Goal: Contribute content: Contribute content

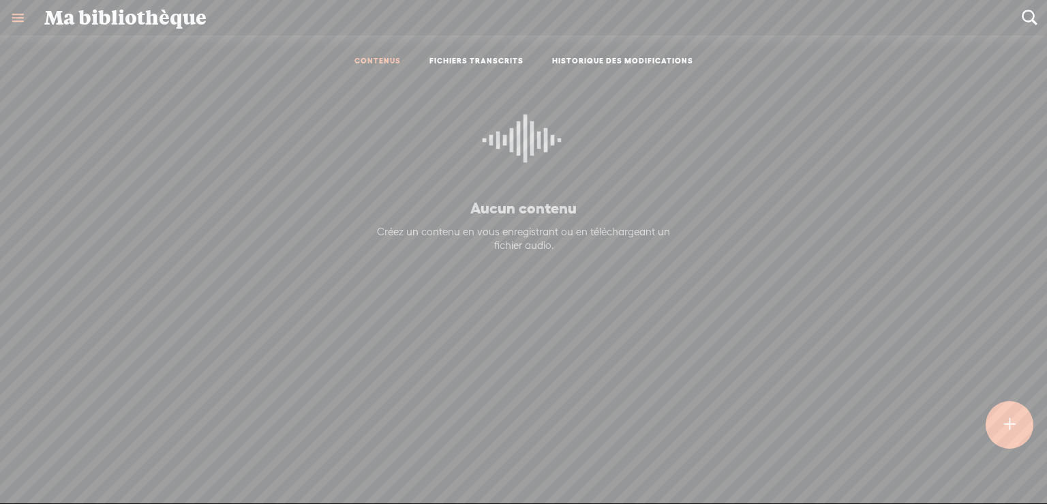
click at [364, 57] on link "CONTENUS" at bounding box center [377, 62] width 46 height 12
click at [363, 57] on link "CONTENUS" at bounding box center [377, 62] width 46 height 12
click at [491, 58] on link "FICHIERS TRANSCRITS" at bounding box center [476, 62] width 94 height 12
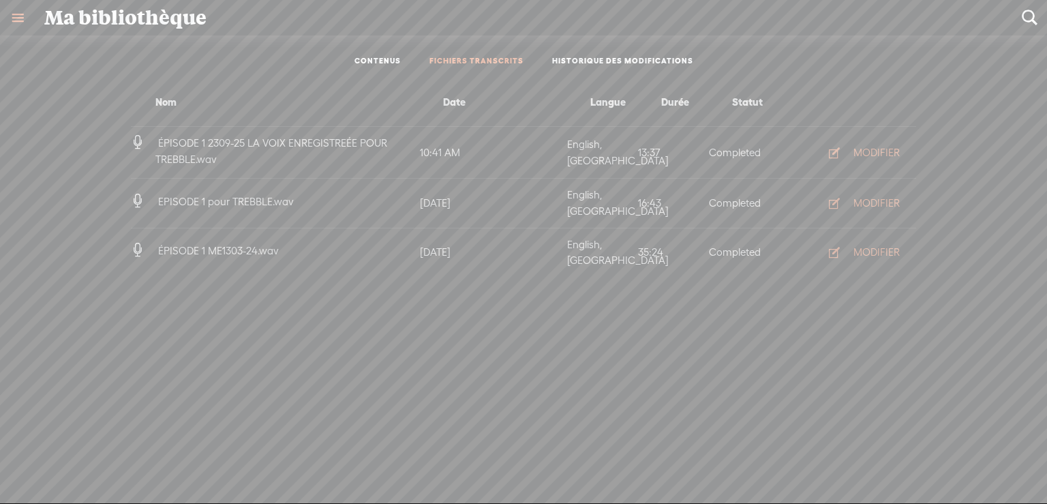
click at [273, 140] on span "ÉPISODE 1 2309-25 LA VOIX ENREGISTREÉE POUR TREBBLE.wav" at bounding box center [271, 151] width 232 height 28
click at [180, 145] on span "ÉPISODE 1 2309-25 LA VOIX ENREGISTREÉE POUR TREBBLE.wav" at bounding box center [271, 151] width 232 height 28
drag, startPoint x: 178, startPoint y: 151, endPoint x: 185, endPoint y: 142, distance: 10.6
click at [179, 149] on h4 "ÉPISODE 1 2309-25 LA VOIX ENREGISTREÉE POUR TREBBLE.wav" at bounding box center [286, 151] width 262 height 32
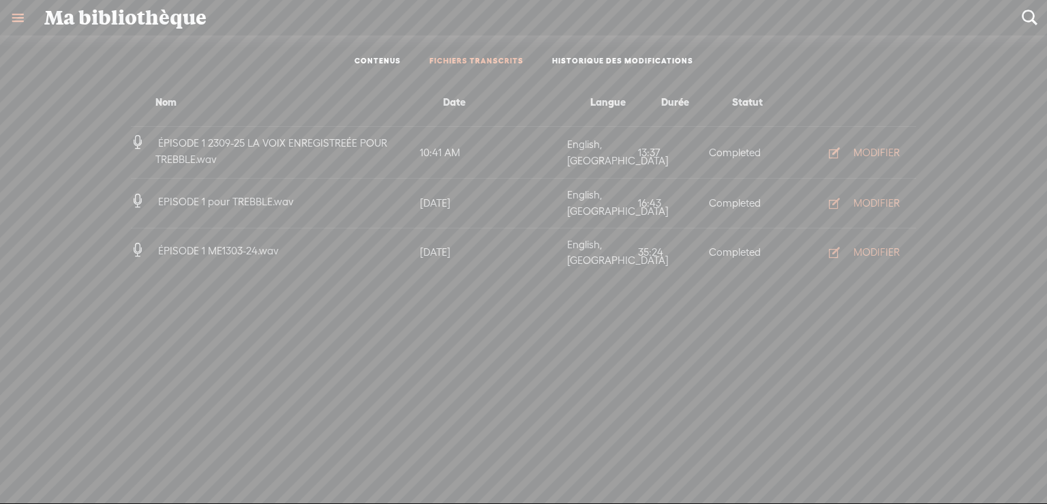
click at [189, 140] on span "ÉPISODE 1 2309-25 LA VOIX ENREGISTREÉE POUR TREBBLE.wav" at bounding box center [271, 151] width 232 height 28
click at [875, 149] on div "MODIFIER" at bounding box center [876, 153] width 46 height 14
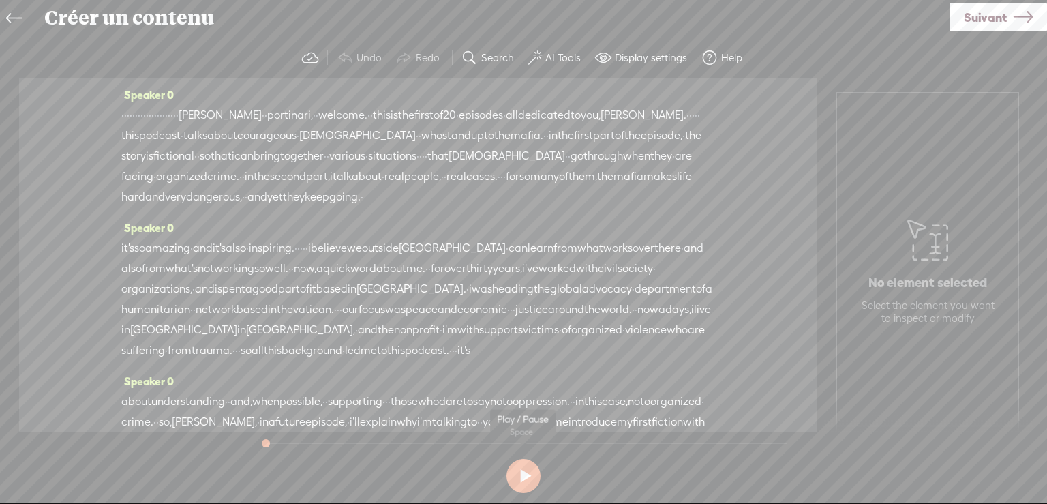
click at [526, 472] on button at bounding box center [523, 476] width 34 height 34
click at [523, 476] on button at bounding box center [523, 476] width 34 height 34
click at [656, 55] on label "Display settings" at bounding box center [651, 58] width 72 height 14
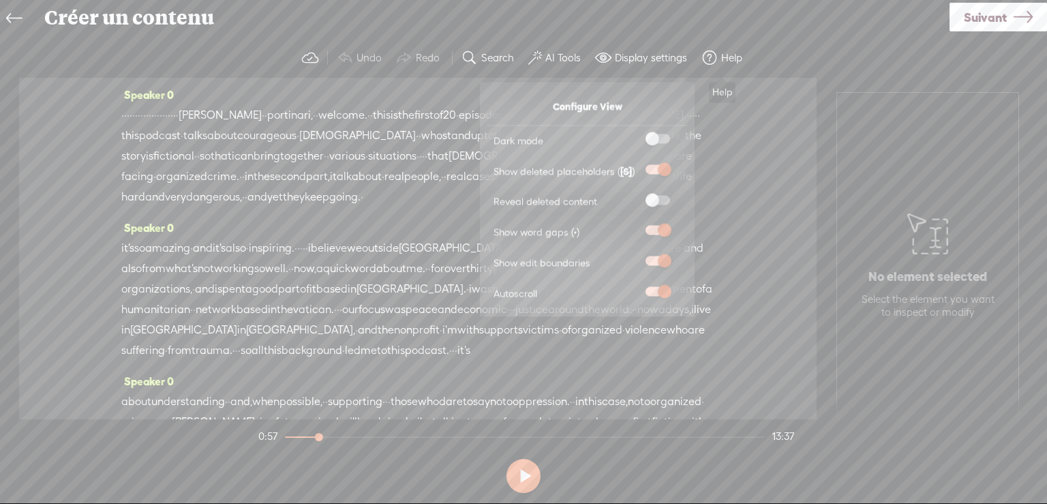
click at [725, 55] on label "Help" at bounding box center [731, 58] width 21 height 14
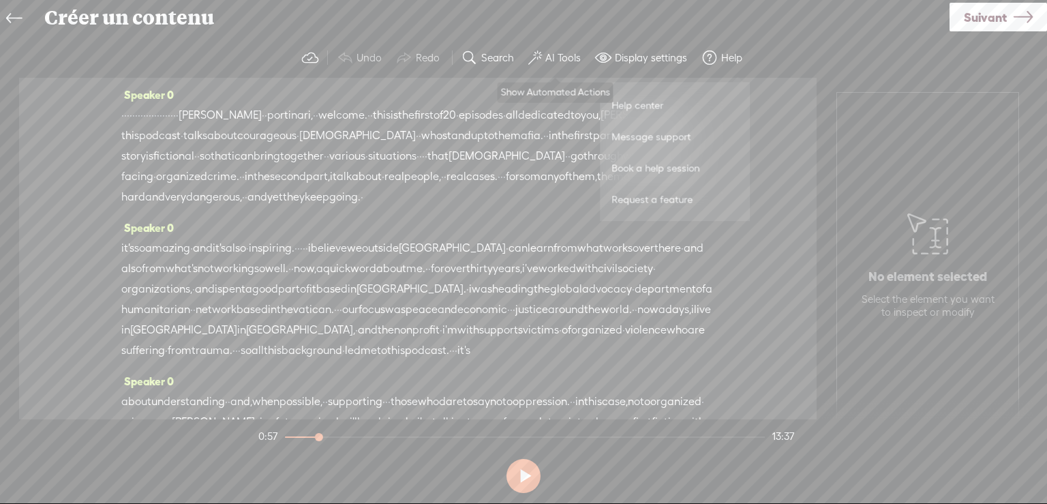
click at [562, 57] on label "AI Tools" at bounding box center [562, 58] width 35 height 14
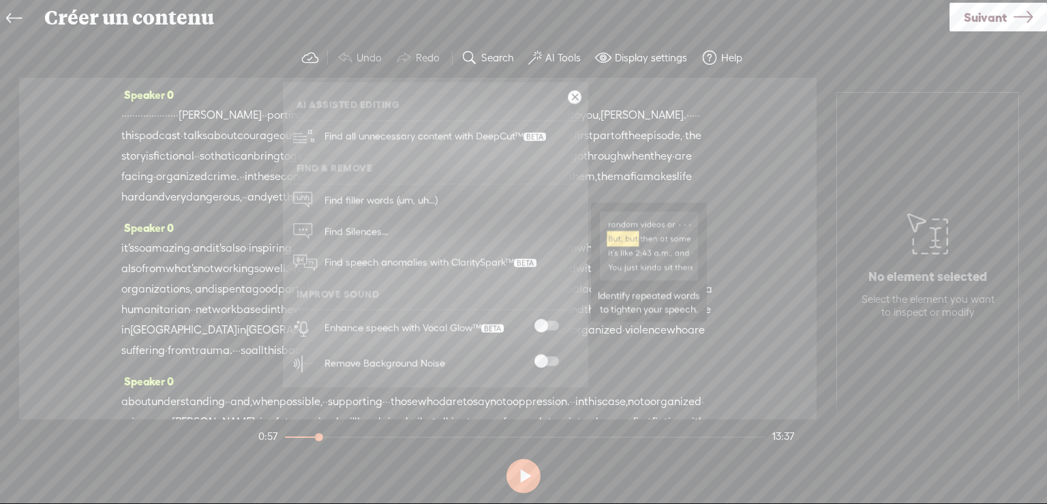
click at [366, 257] on span "Find speech anomalies with ClaritySpark™" at bounding box center [431, 263] width 222 height 32
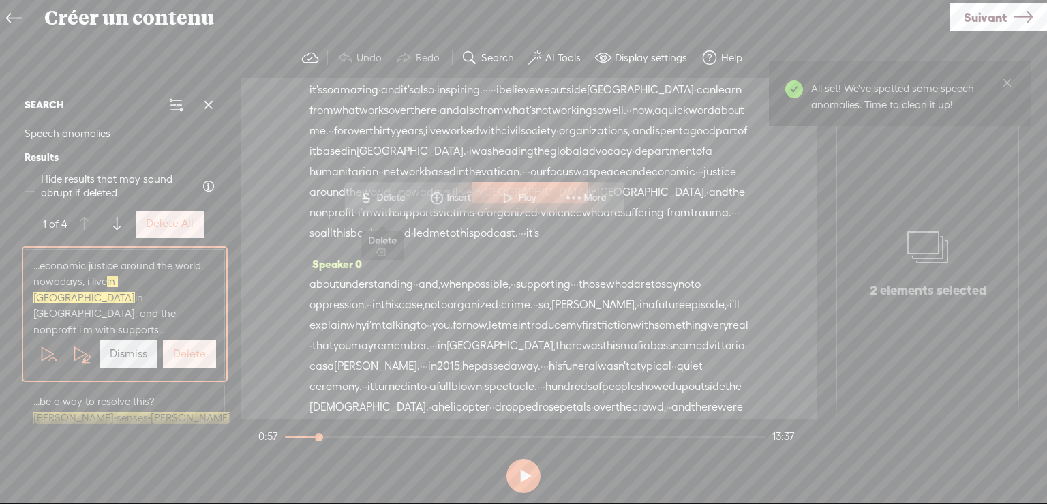
scroll to position [201, 0]
click at [521, 194] on span "Play" at bounding box center [528, 198] width 21 height 14
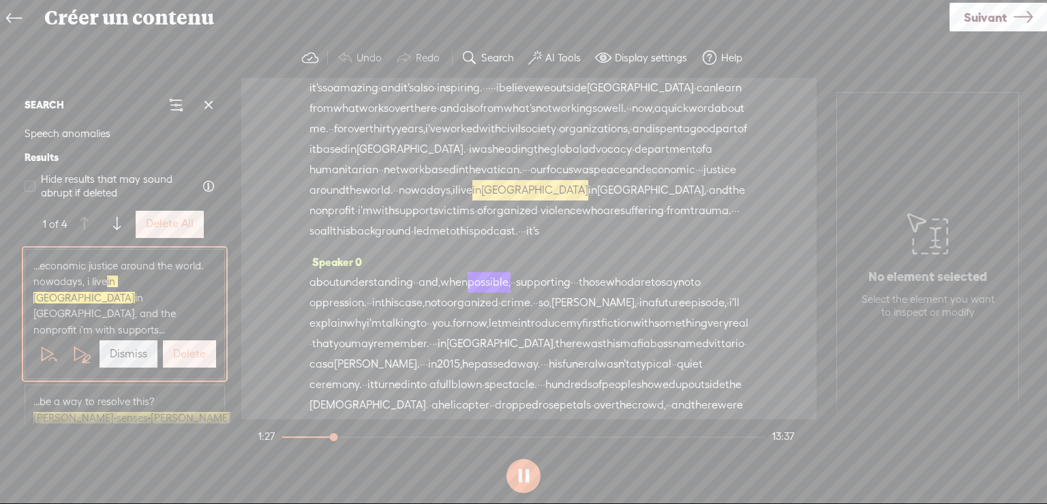
click at [526, 476] on button at bounding box center [523, 476] width 34 height 34
click at [472, 200] on span "in" at bounding box center [476, 190] width 9 height 20
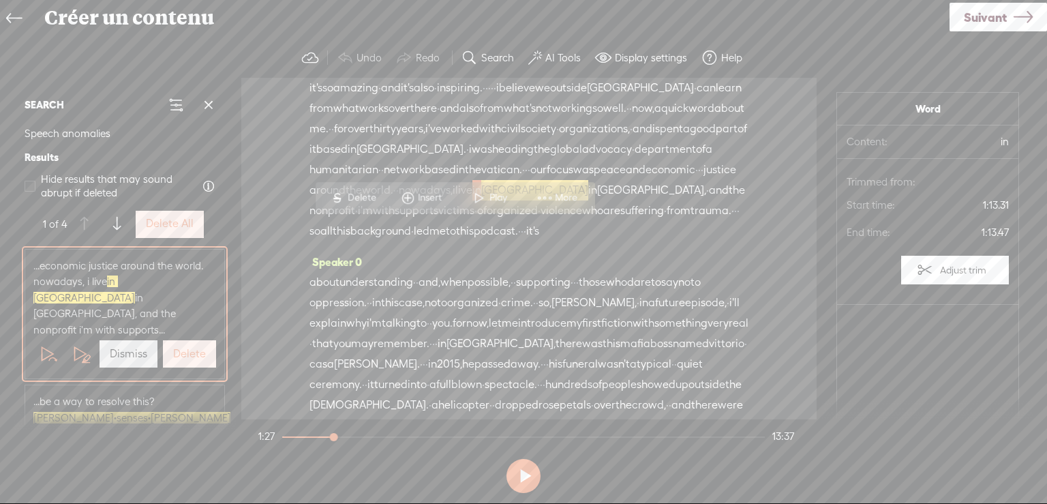
click at [474, 194] on span at bounding box center [479, 197] width 20 height 25
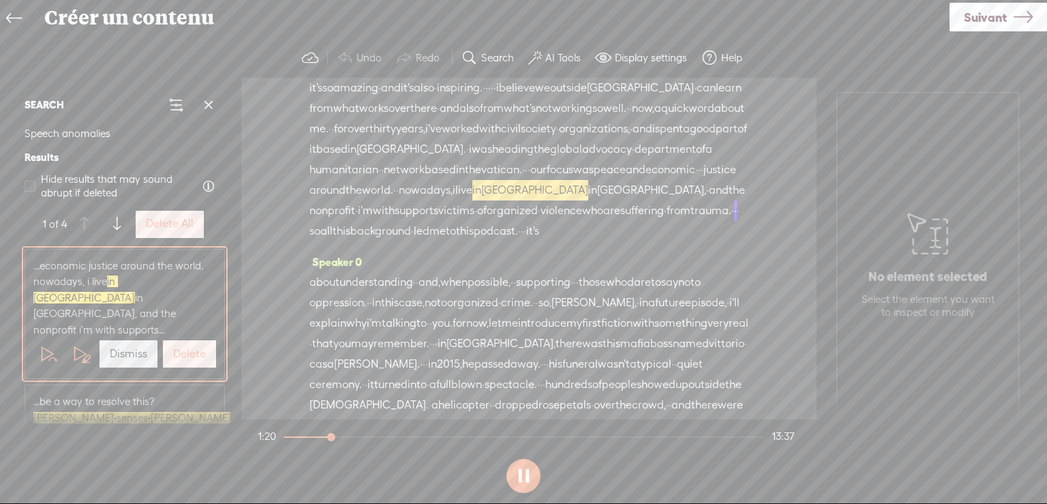
click at [133, 347] on label "Dismiss" at bounding box center [128, 354] width 37 height 14
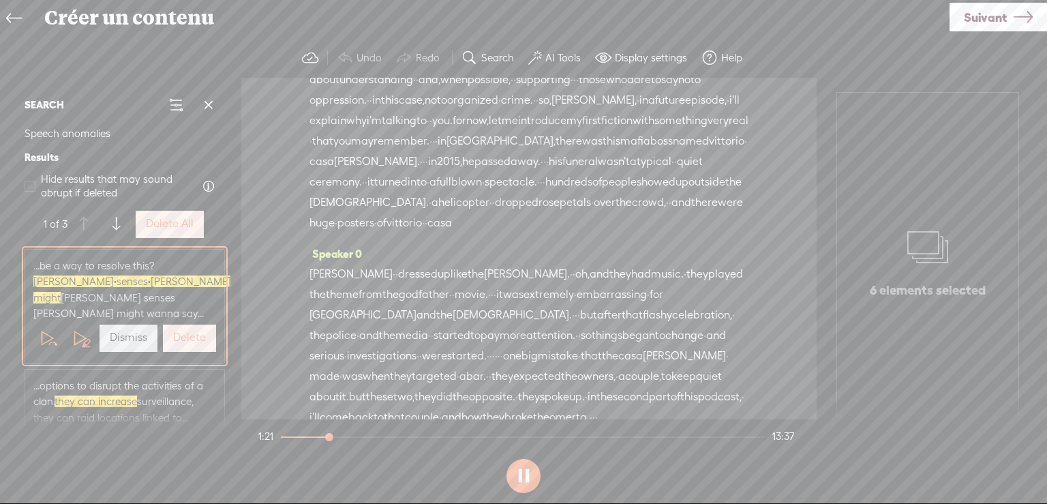
scroll to position [303, 0]
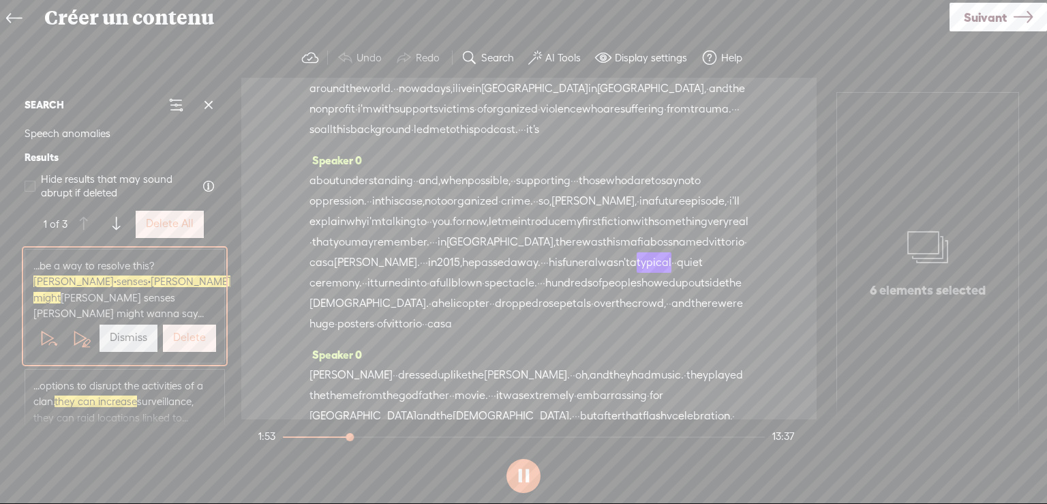
click at [173, 275] on span "[PERSON_NAME] · senses · [PERSON_NAME] might" at bounding box center [133, 289] width 200 height 28
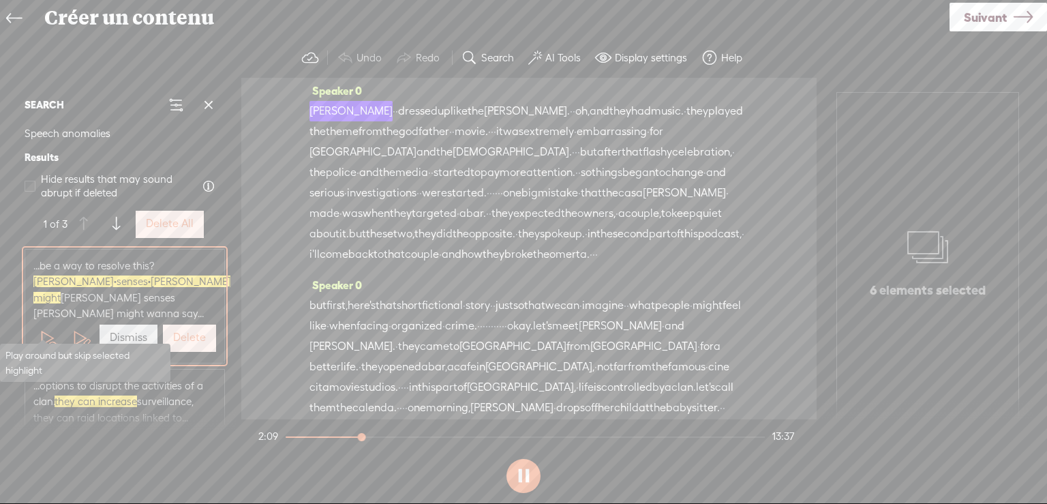
scroll to position [589, 0]
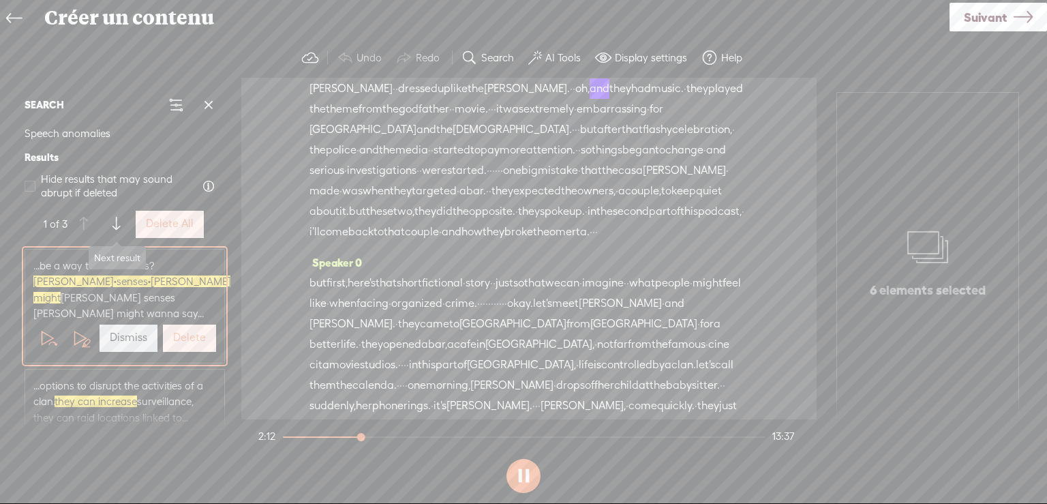
click at [115, 221] on span at bounding box center [115, 224] width 7 height 25
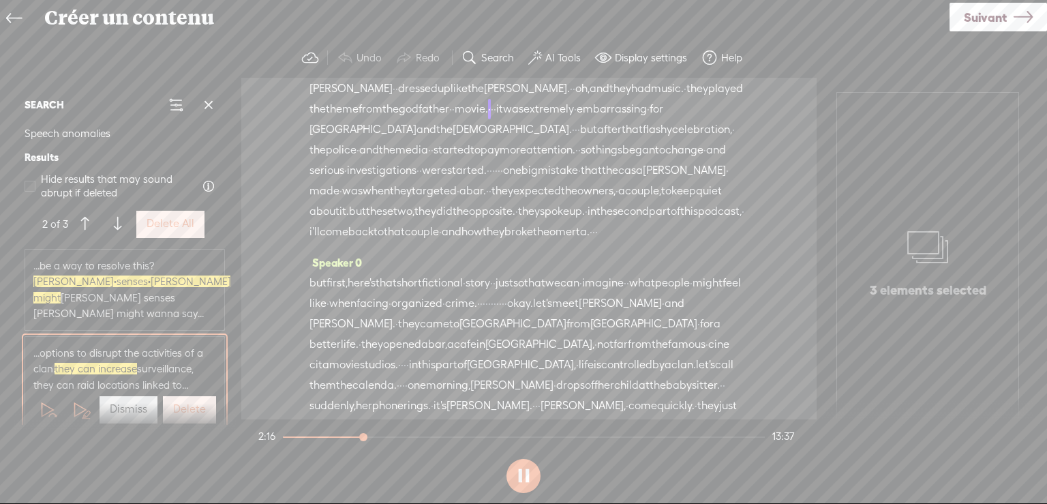
click at [521, 474] on button at bounding box center [523, 476] width 34 height 34
click at [117, 219] on span at bounding box center [117, 224] width 7 height 25
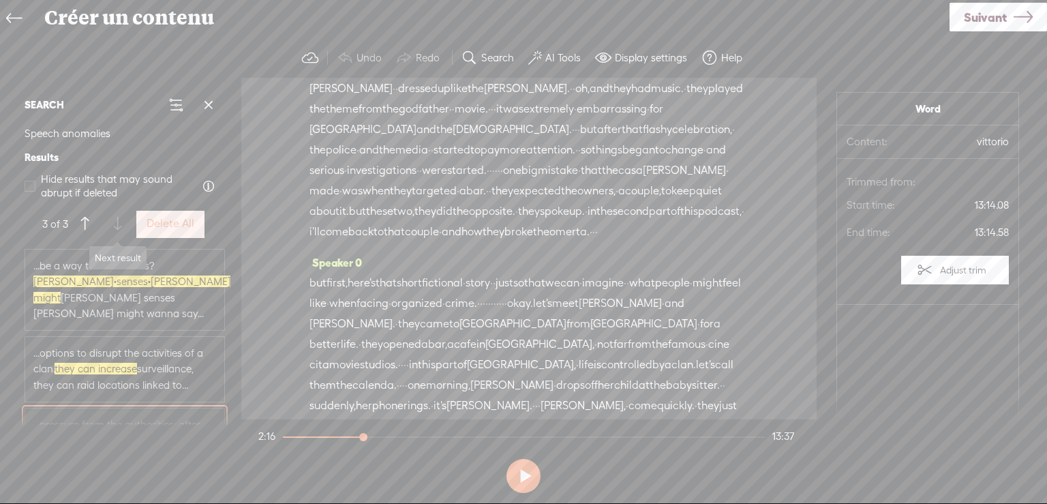
scroll to position [3628, 0]
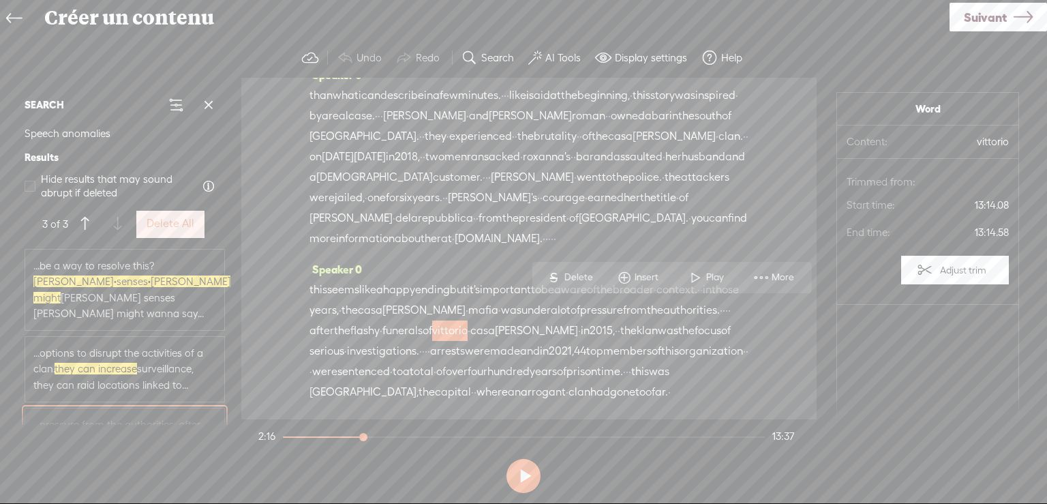
click at [117, 219] on div at bounding box center [117, 224] width 33 height 33
click at [82, 220] on span at bounding box center [84, 224] width 7 height 25
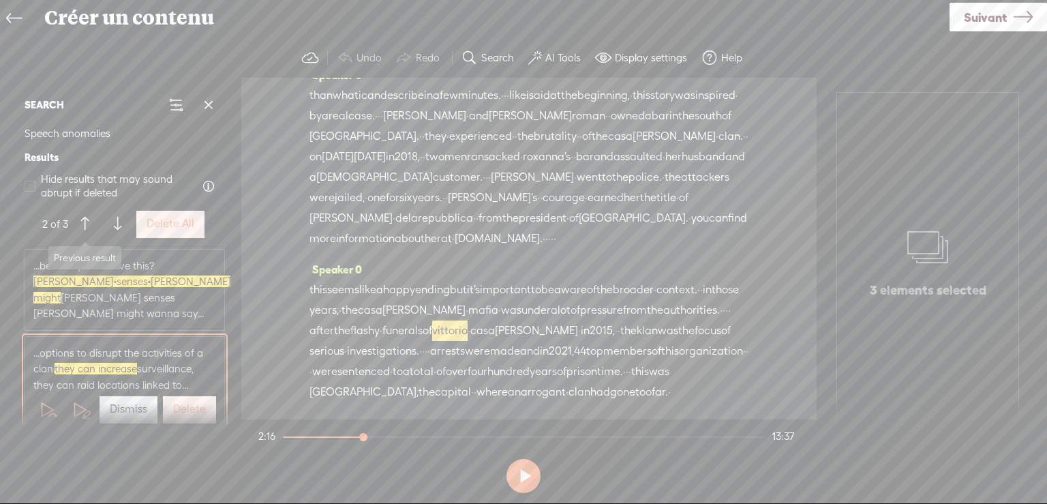
scroll to position [2911, 0]
click at [570, 110] on span at bounding box center [573, 116] width 20 height 25
click at [521, 469] on button at bounding box center [523, 476] width 34 height 34
click at [88, 220] on span at bounding box center [84, 224] width 7 height 25
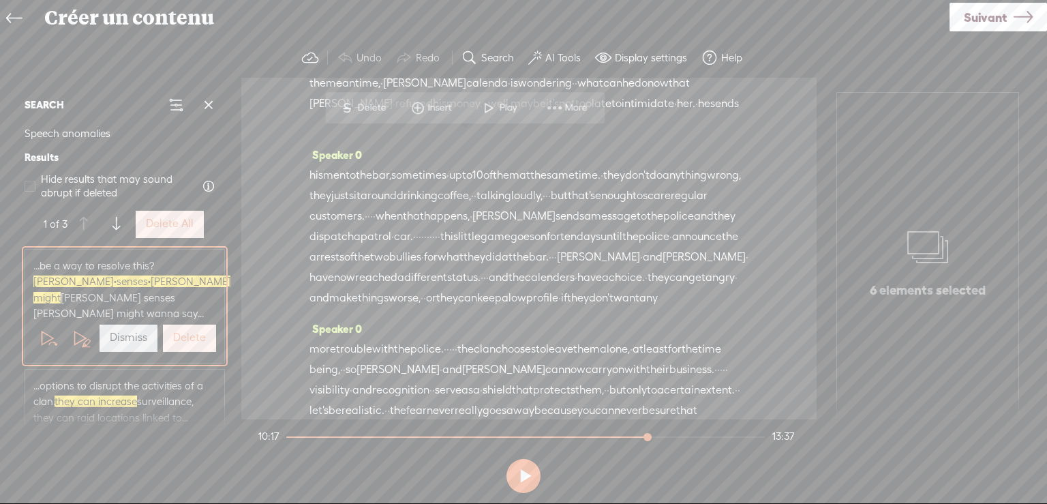
scroll to position [2410, 0]
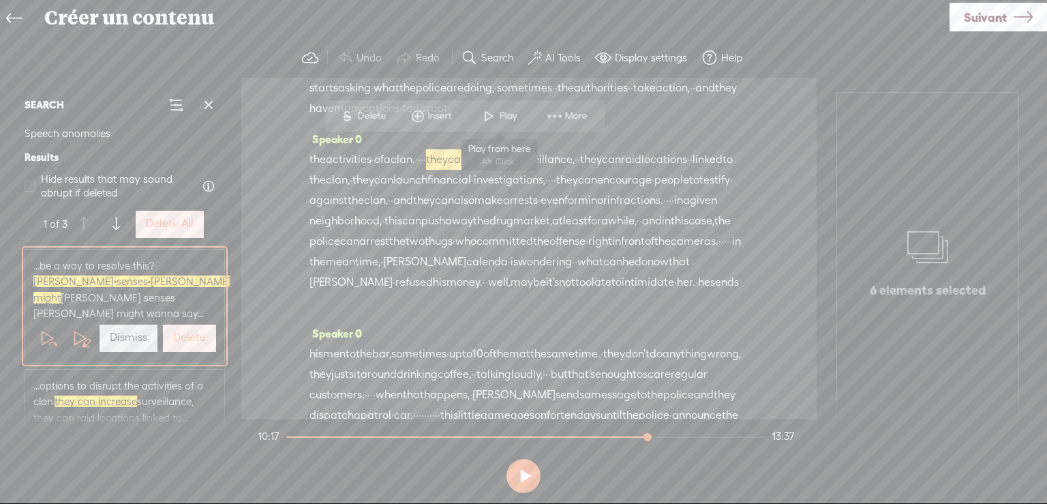
click at [491, 110] on span at bounding box center [489, 116] width 20 height 25
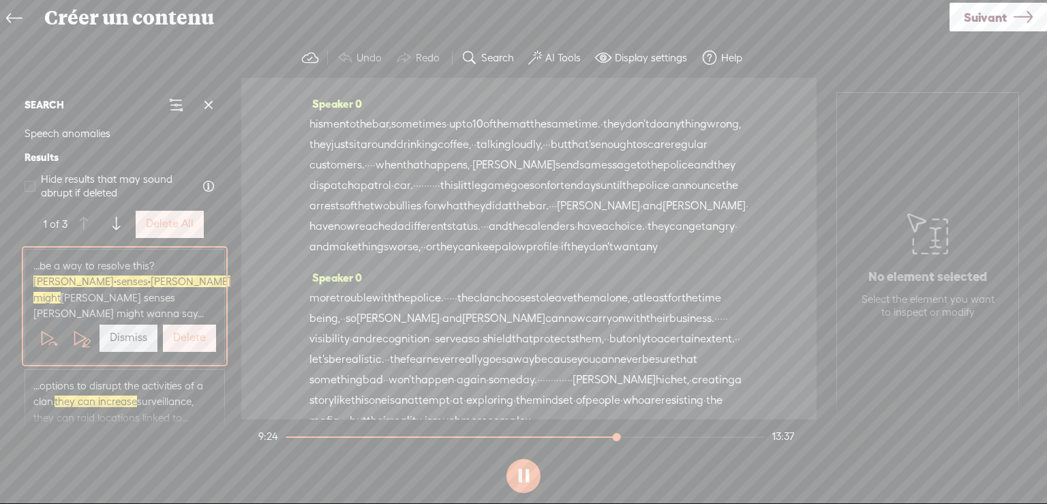
scroll to position [2696, 0]
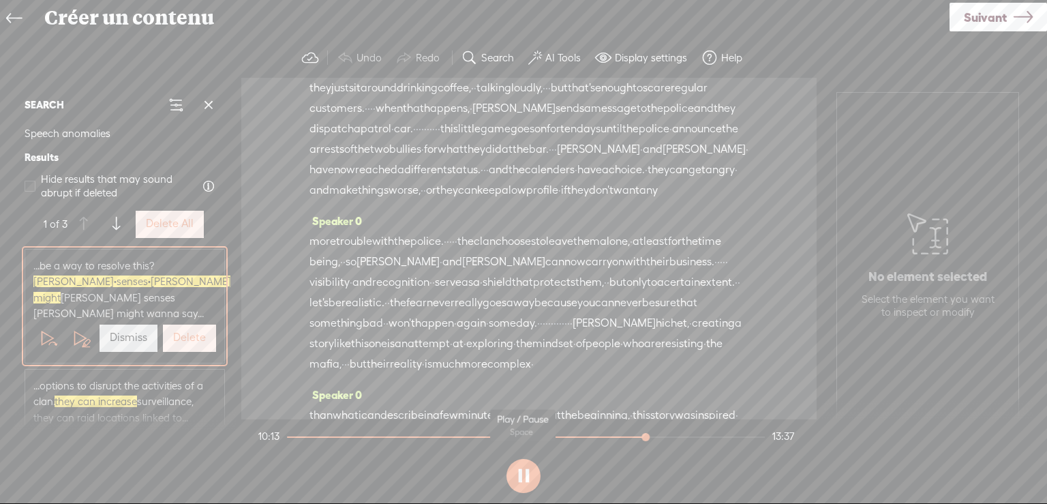
click at [521, 472] on button at bounding box center [523, 476] width 34 height 34
click at [524, 472] on button at bounding box center [523, 476] width 34 height 34
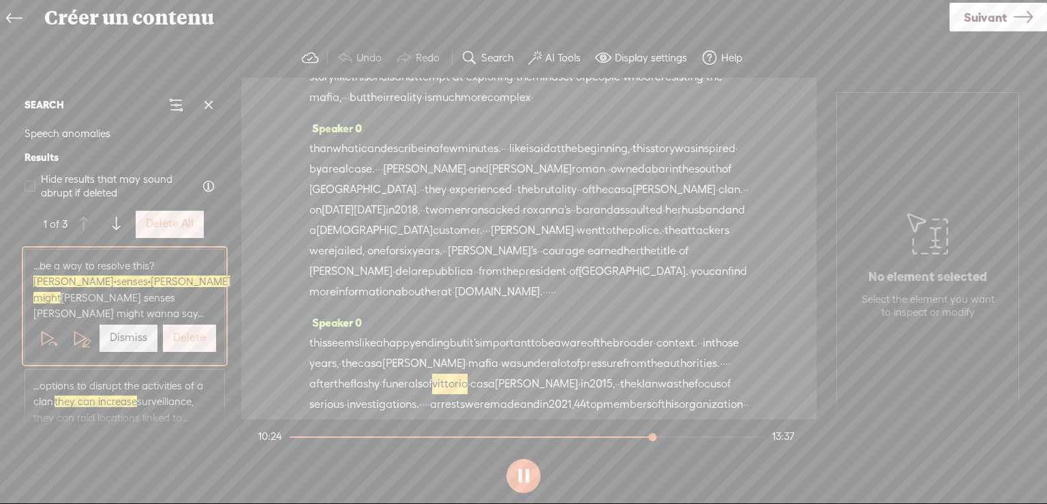
scroll to position [2972, 0]
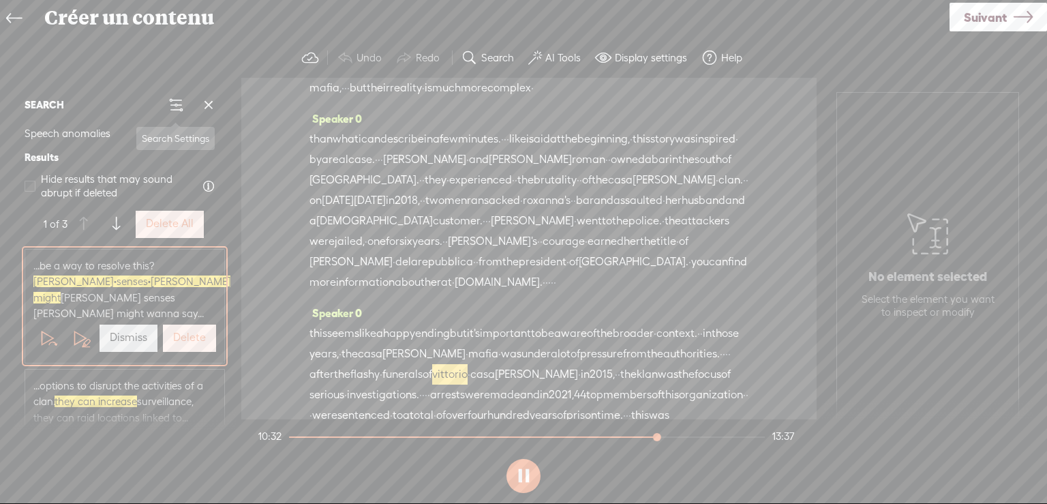
click at [171, 101] on span at bounding box center [176, 105] width 16 height 16
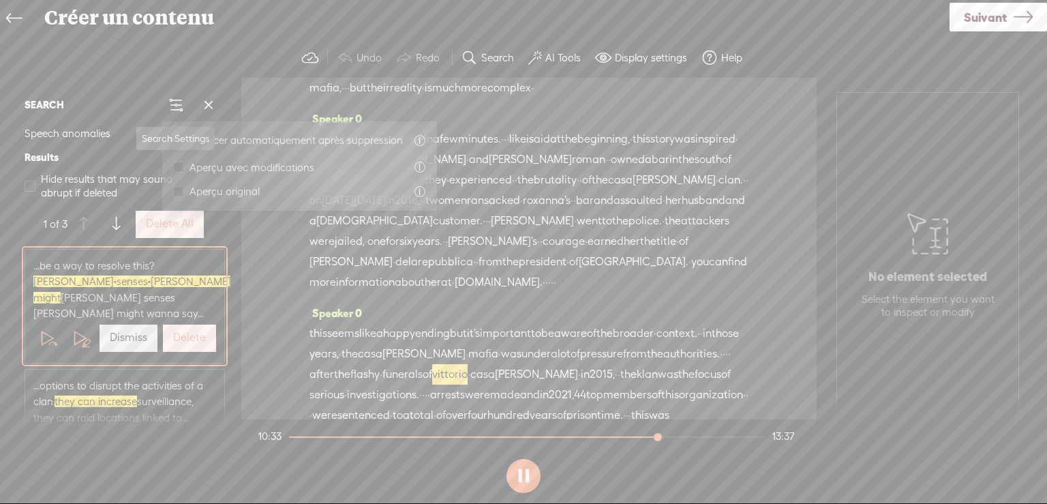
click at [171, 101] on span at bounding box center [176, 105] width 16 height 16
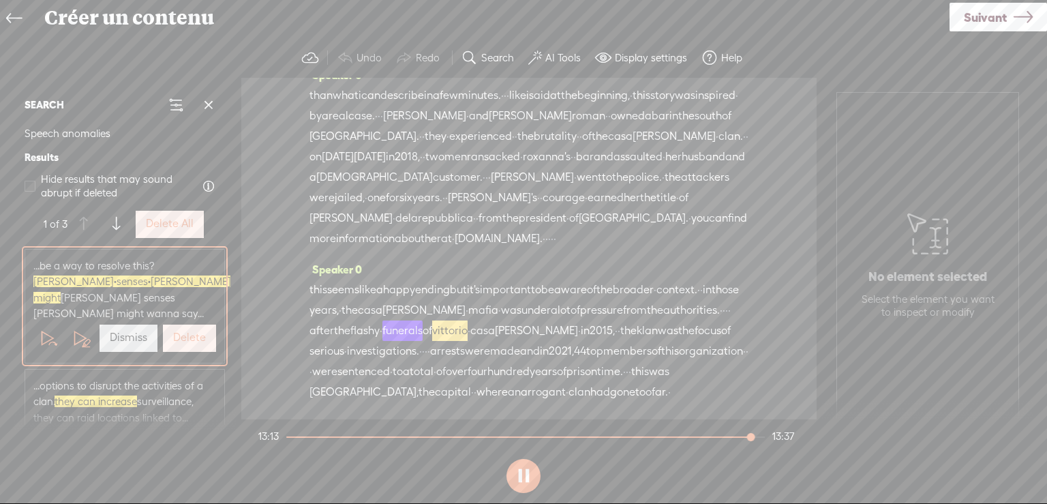
scroll to position [3628, 0]
click at [982, 14] on span "Suivant" at bounding box center [985, 17] width 43 height 35
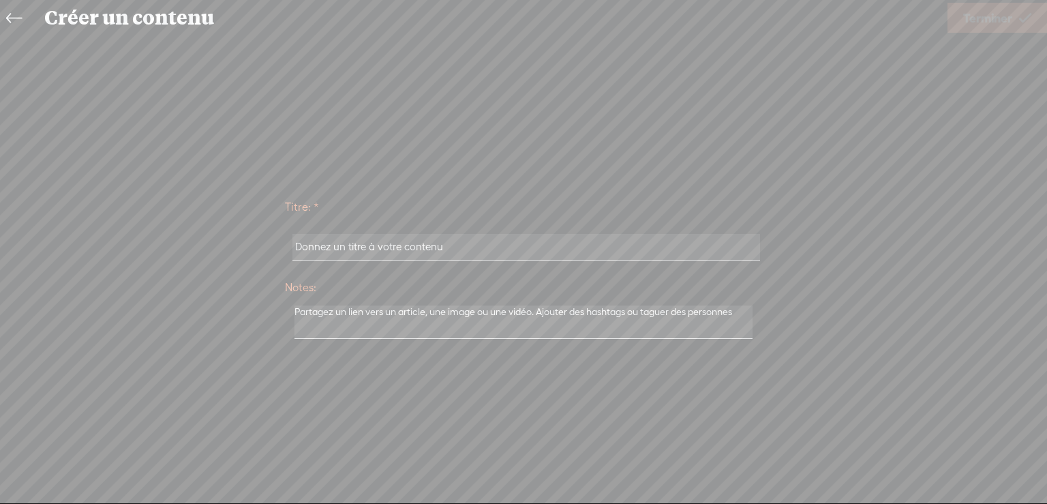
click at [14, 14] on icon at bounding box center [14, 18] width 16 height 31
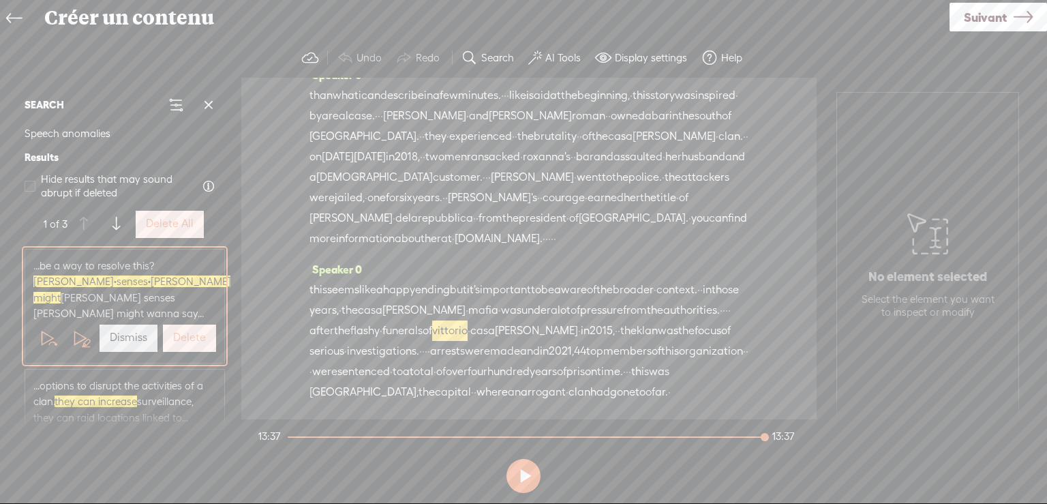
click at [11, 15] on icon at bounding box center [14, 18] width 16 height 31
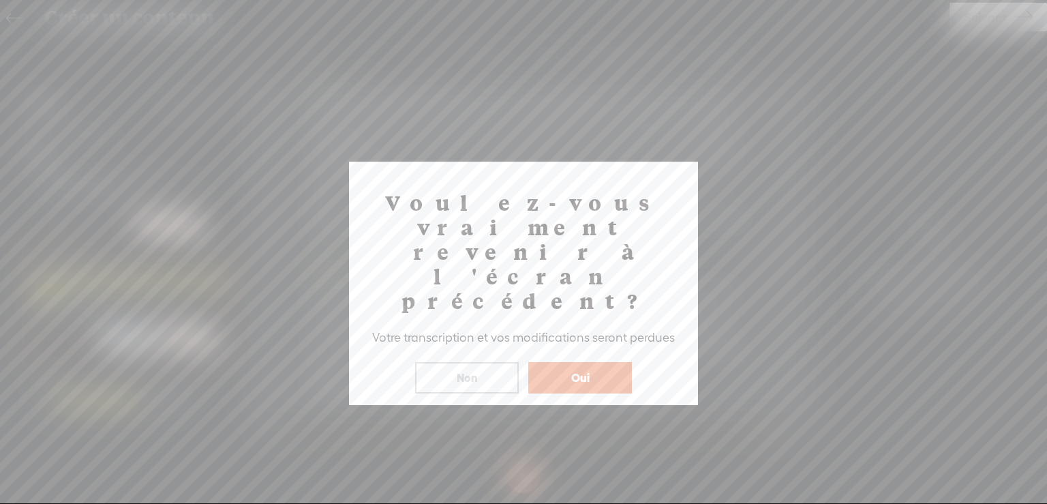
click at [560, 362] on button "Oui" at bounding box center [580, 377] width 104 height 31
